Goal: Transaction & Acquisition: Subscribe to service/newsletter

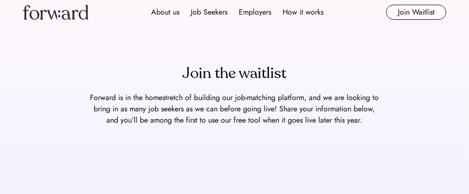
scroll to position [13, 0]
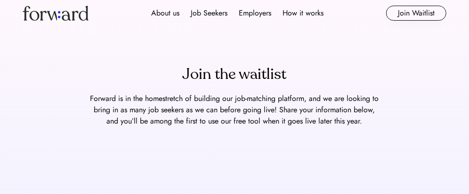
click at [186, 98] on div "Forward is in the homestretch of building our job-matching platform, and we are…" at bounding box center [235, 110] width 292 height 34
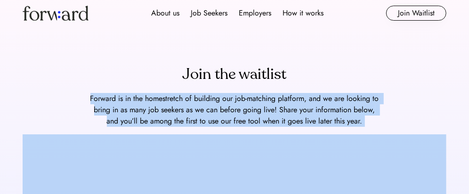
click at [186, 98] on div "Forward is in the homestretch of building our job-matching platform, and we are…" at bounding box center [235, 110] width 292 height 34
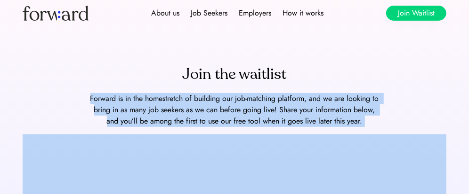
click at [415, 14] on button "Join Waitlist" at bounding box center [416, 13] width 60 height 15
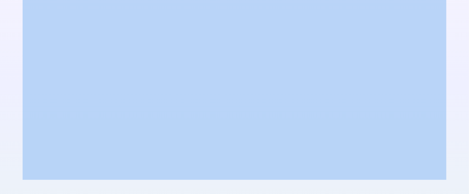
scroll to position [0, 0]
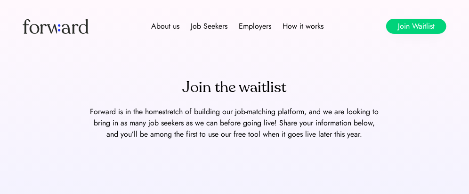
click at [409, 24] on button "Join Waitlist" at bounding box center [416, 26] width 60 height 15
click at [428, 32] on button "Join Waitlist" at bounding box center [416, 26] width 60 height 15
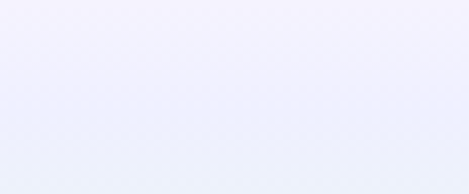
scroll to position [246, 0]
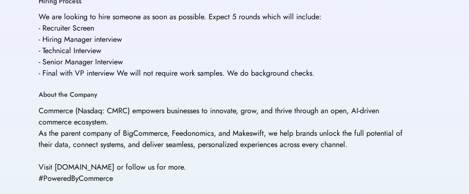
scroll to position [490, 0]
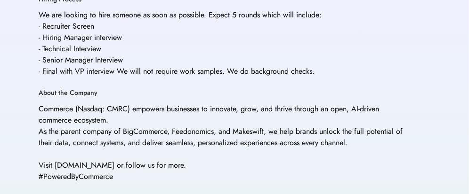
click at [165, 104] on div "Commerce (Nasdaq: CMRC) empowers businesses to innovate, grow, and thrive throu…" at bounding box center [222, 143] width 367 height 79
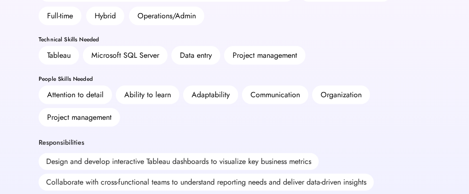
scroll to position [0, 0]
